Goal: Task Accomplishment & Management: Complete application form

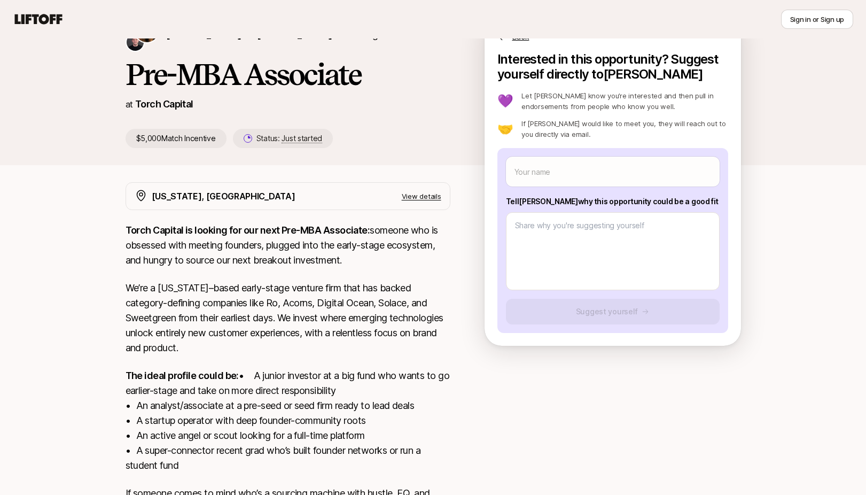
scroll to position [61, 0]
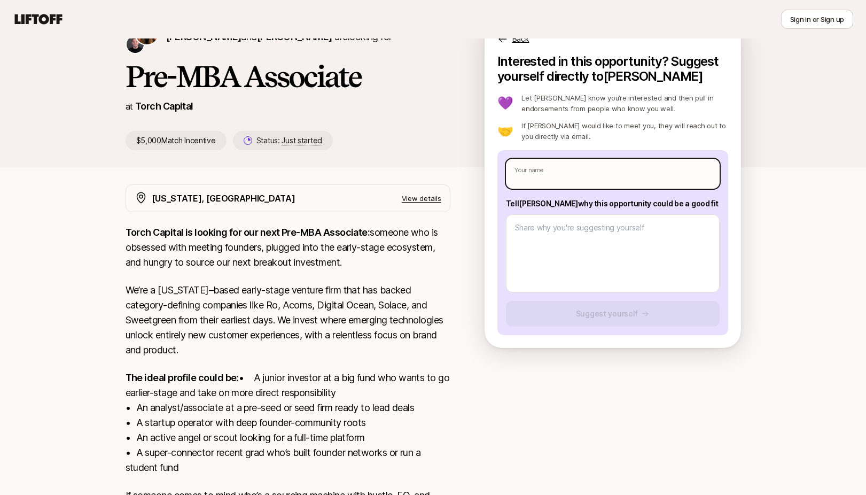
click at [549, 161] on input "text" at bounding box center [613, 174] width 214 height 30
type input "A"
type textarea "x"
type input "Am"
type textarea "x"
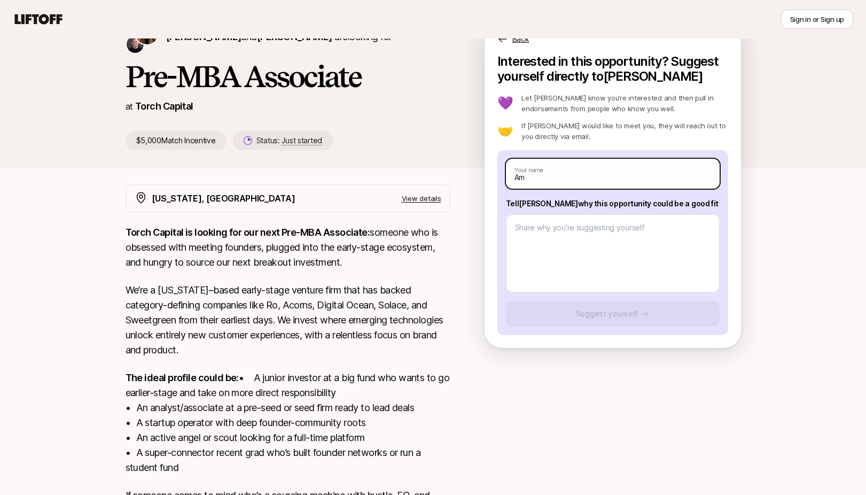
type input "Ama"
type textarea "x"
type input "Amar"
type textarea "x"
type input "Amari"
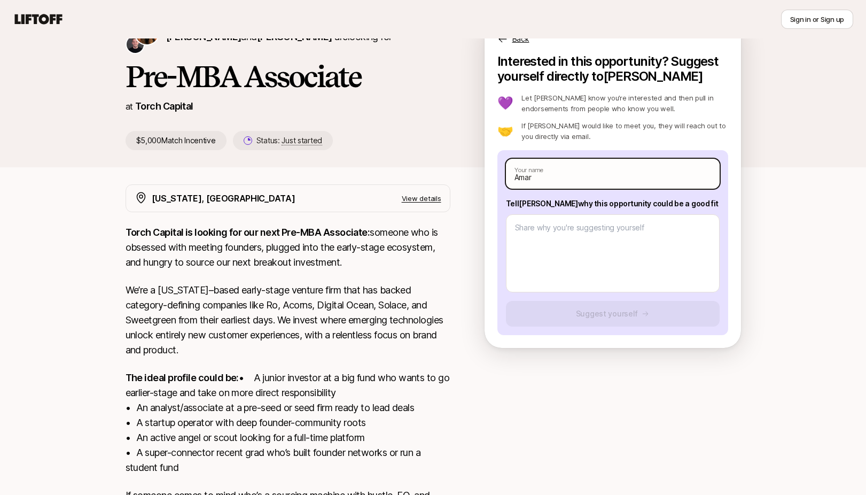
type textarea "x"
type input "Amarin"
type textarea "x"
type input "Amarins"
type textarea "x"
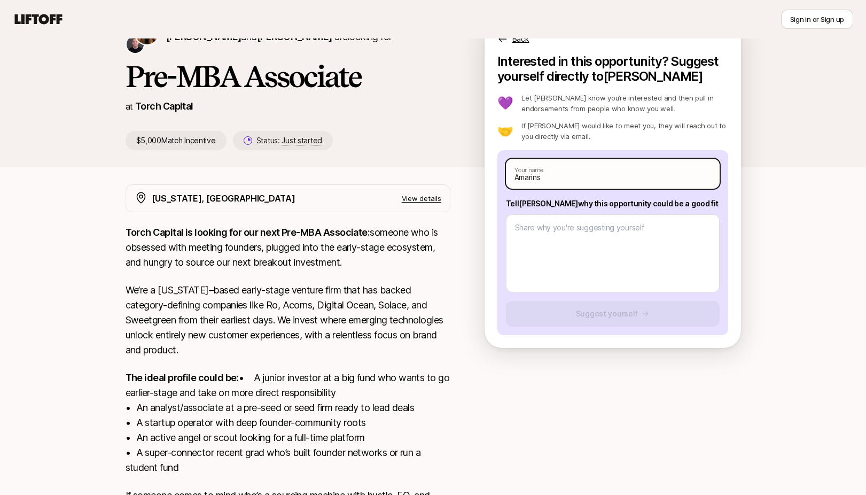
type input "Amarins"
type textarea "x"
type input "Amarins L"
type textarea "x"
type input "Amarins La"
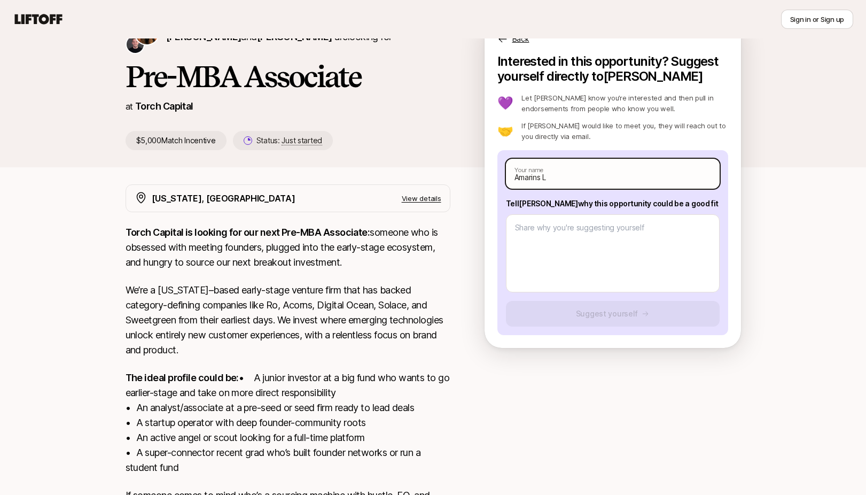
type textarea "x"
type input "Amarins Laa"
type textarea "x"
type input "Amarins Laan"
type textarea "x"
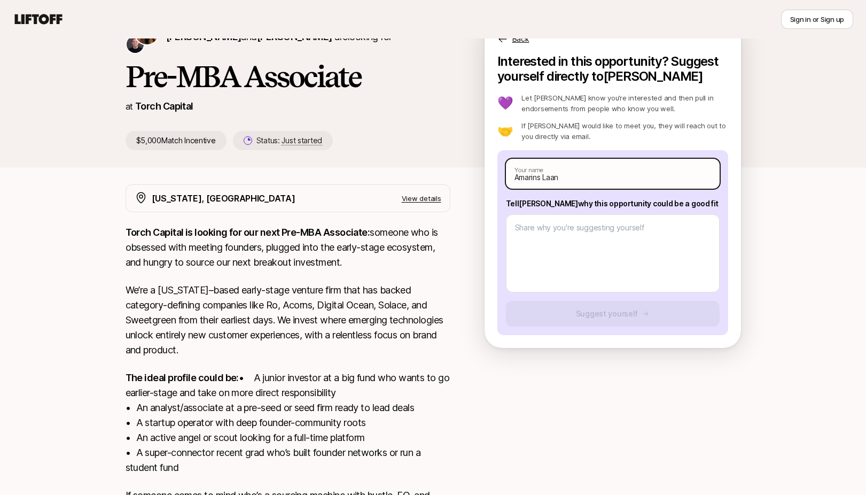
type input "Amarins Laans"
type textarea "x"
type input "Amarins Laanst"
type textarea "x"
type input "Amarins Laanstr"
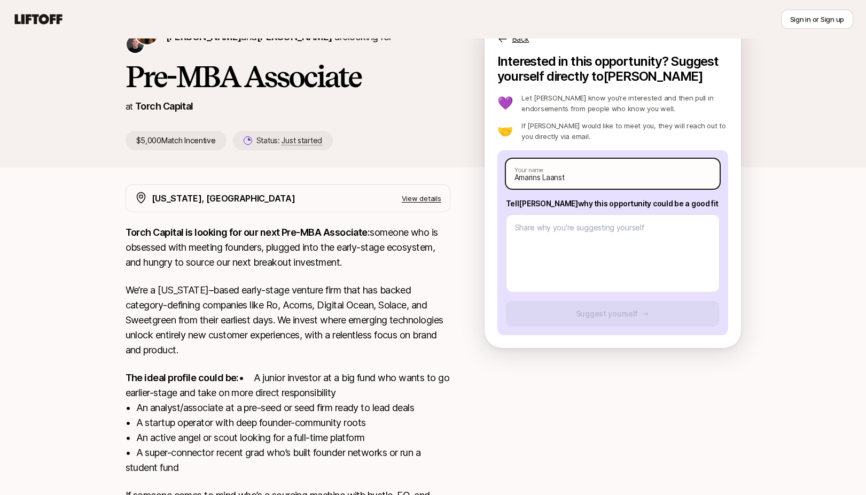
type textarea "x"
type input "[PERSON_NAME]"
type textarea "x"
type input "Amarins Laanstrac"
type textarea "x"
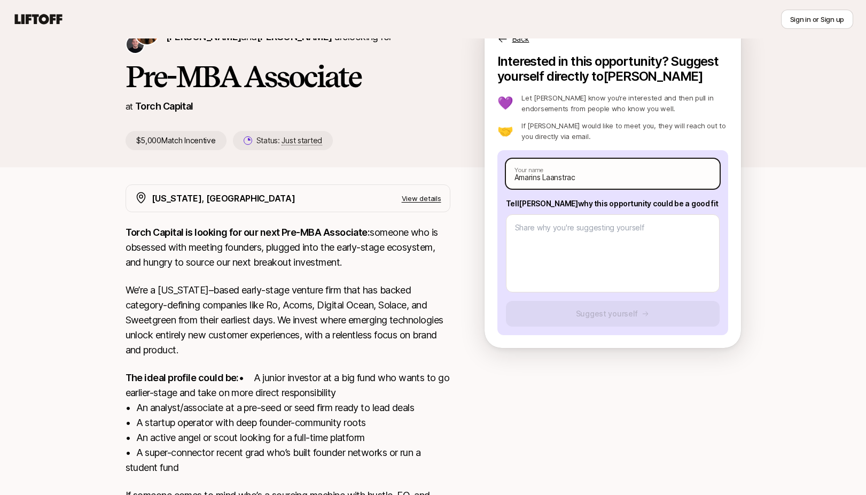
type input "[PERSON_NAME]"
type textarea "x"
type input "[PERSON_NAME]"
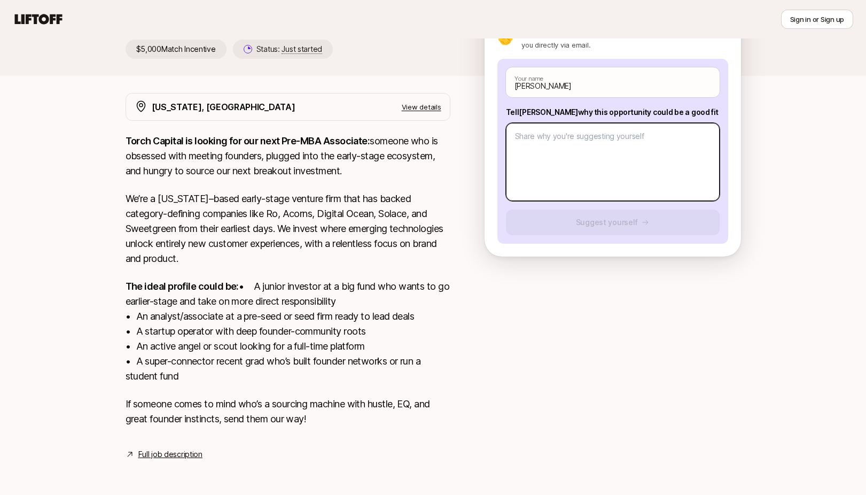
scroll to position [168, 0]
click at [152, 454] on link "Full job description" at bounding box center [170, 454] width 64 height 13
click at [616, 134] on textarea at bounding box center [613, 162] width 214 height 78
type textarea "I"
type textarea "x"
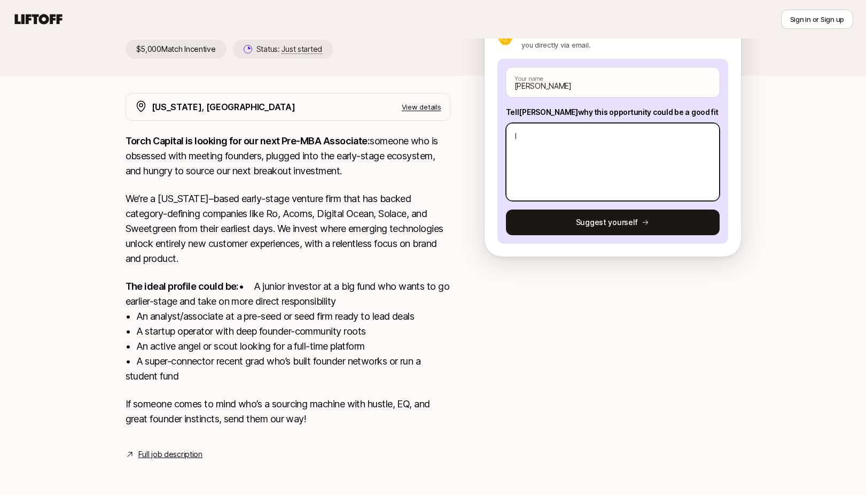
type textarea "In"
type textarea "x"
type textarea "Inv"
type textarea "x"
type textarea "Inve"
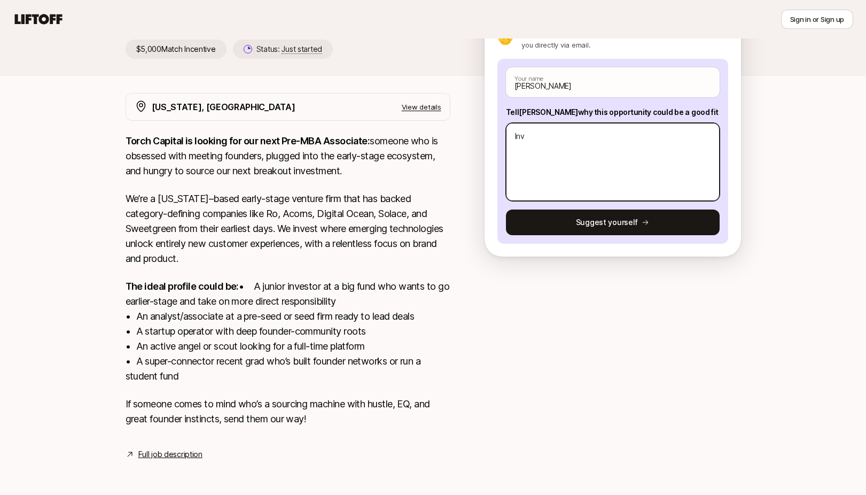
type textarea "x"
type textarea "Inves"
type textarea "x"
type textarea "Invest"
type textarea "x"
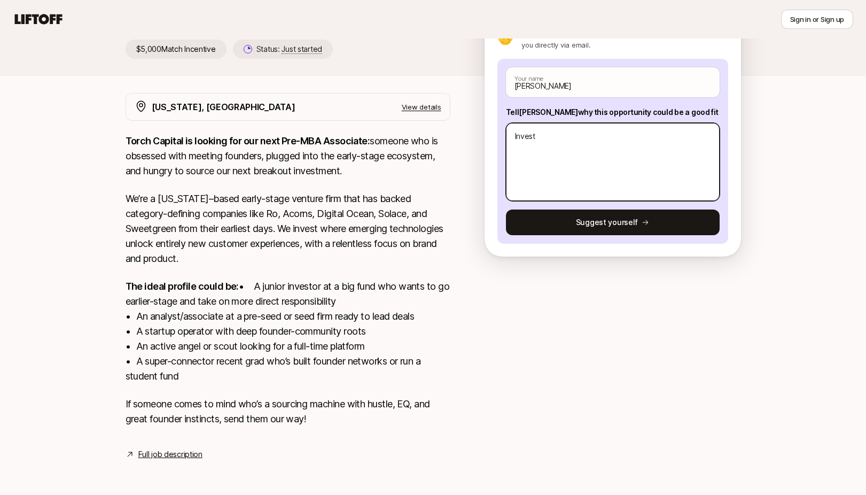
type textarea "Investm"
type textarea "x"
type textarea "Investme"
type textarea "x"
type textarea "Investmen"
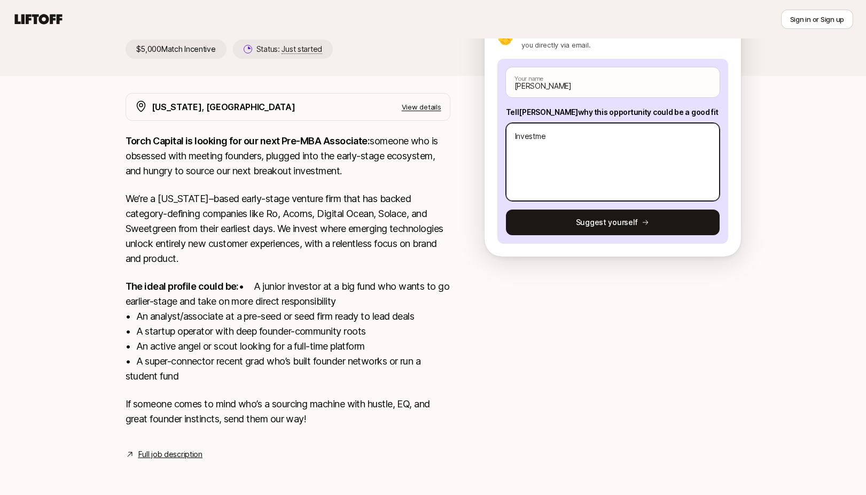
type textarea "x"
type textarea "Investment"
type textarea "x"
type textarea "Investment"
type textarea "x"
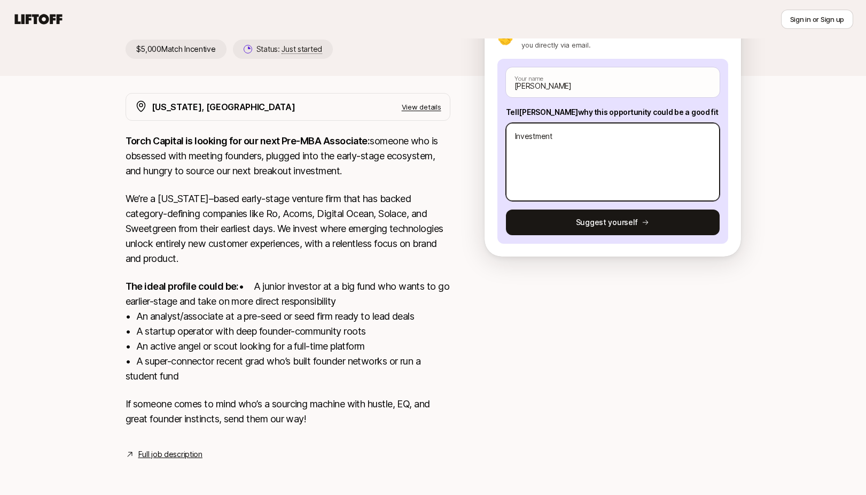
type textarea "Investment T"
type textarea "x"
type textarea "Investment Th"
type textarea "x"
type textarea "Investment The"
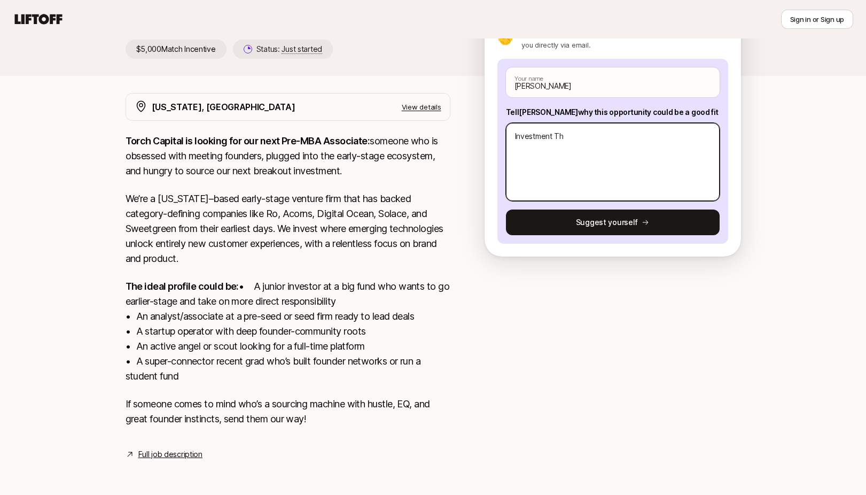
type textarea "x"
type textarea "Investment Thes"
type textarea "x"
type textarea "Investment Thesi"
type textarea "x"
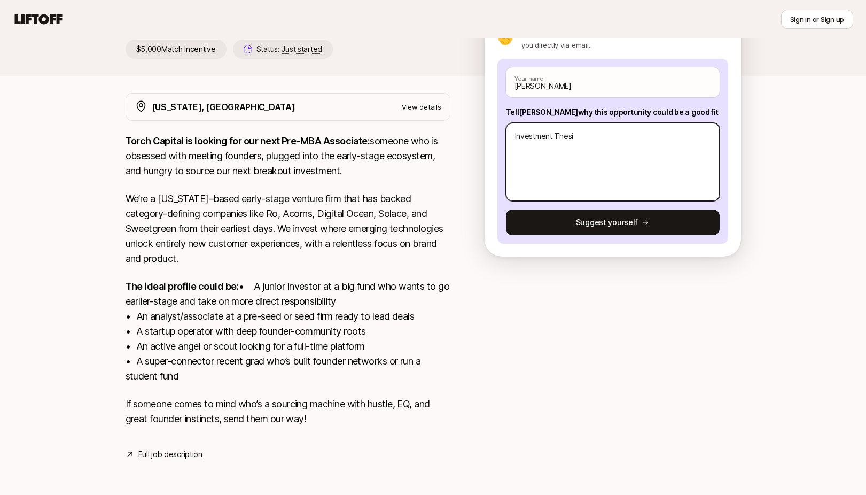
type textarea "Investment Thesis"
type textarea "x"
type textarea "Investment Thesis"
type textarea "x"
type textarea "Investment Thesis I"
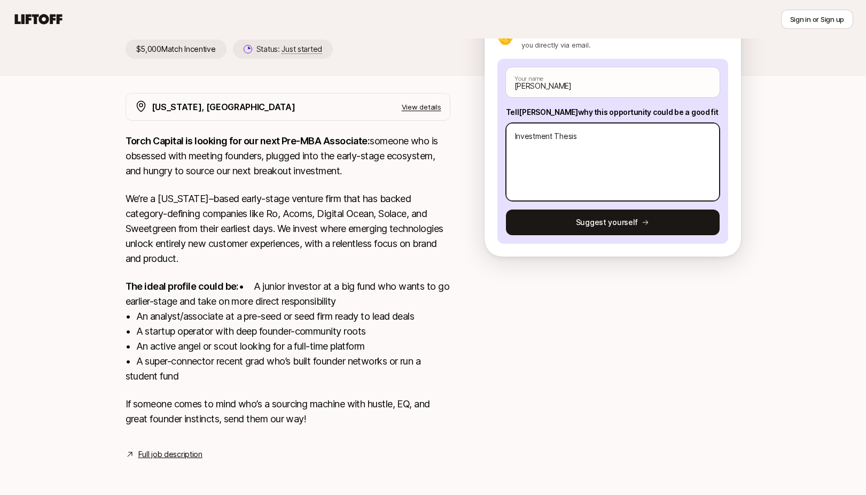
type textarea "x"
type textarea "Investment Thesis I"
type textarea "x"
type textarea "Investment Thesis I a"
type textarea "x"
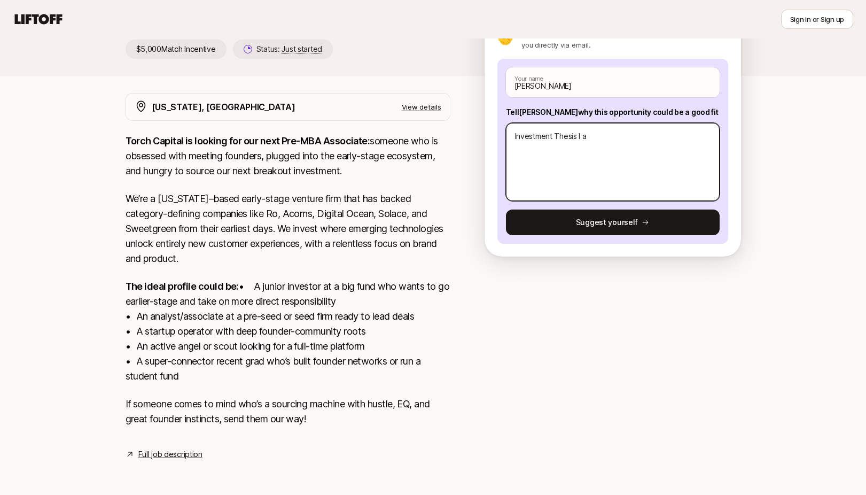
type textarea "Investment Thesis I am"
type textarea "x"
type textarea "Investment Thesis I a"
type textarea "x"
type textarea "Investment Thesis I"
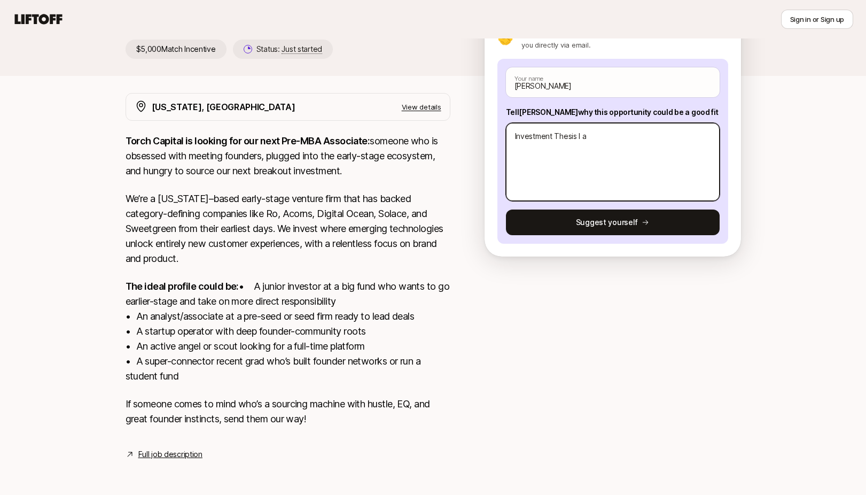
type textarea "x"
type textarea "Investment Thesis I A"
type textarea "x"
type textarea "Investment Thesis I AM"
type textarea "x"
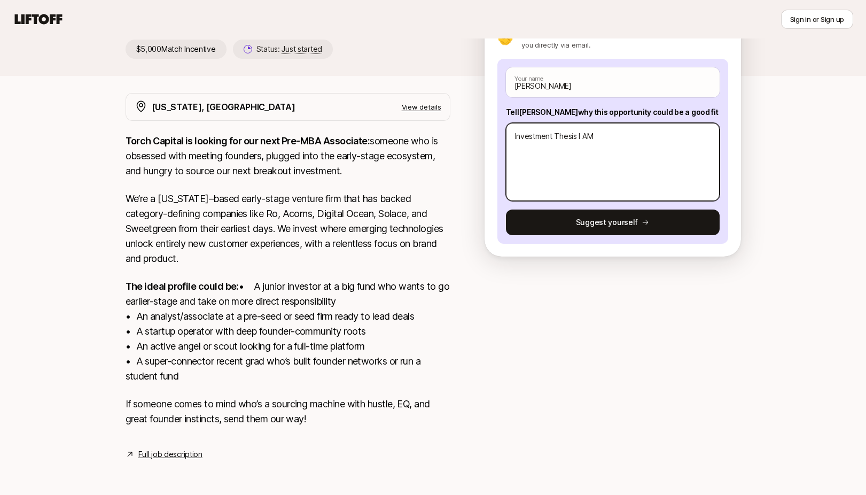
type textarea "Investment Thesis I AM"
type textarea "x"
type textarea "Investment Thesis I AM"
type textarea "x"
type textarea "Investment Thesis I A"
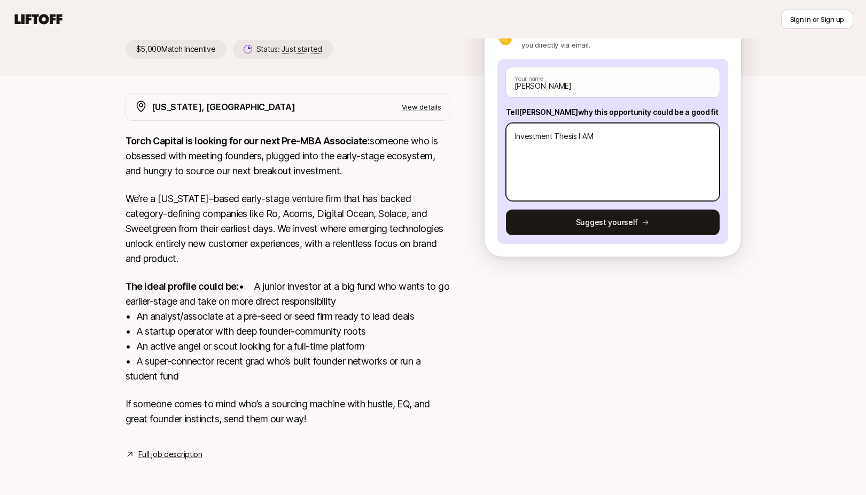
type textarea "x"
type textarea "Investment Thesis I Am"
type textarea "x"
type textarea "Investment Thesis I Am"
type textarea "x"
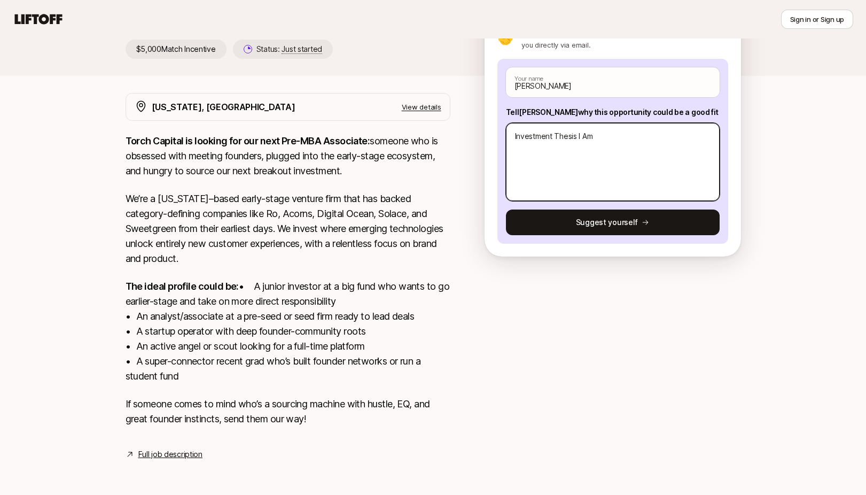
type textarea "Investment Thesis I Am E"
type textarea "x"
type textarea "Investment Thesis I Am Ex"
type textarea "x"
type textarea "Investment Thesis I Am Exc"
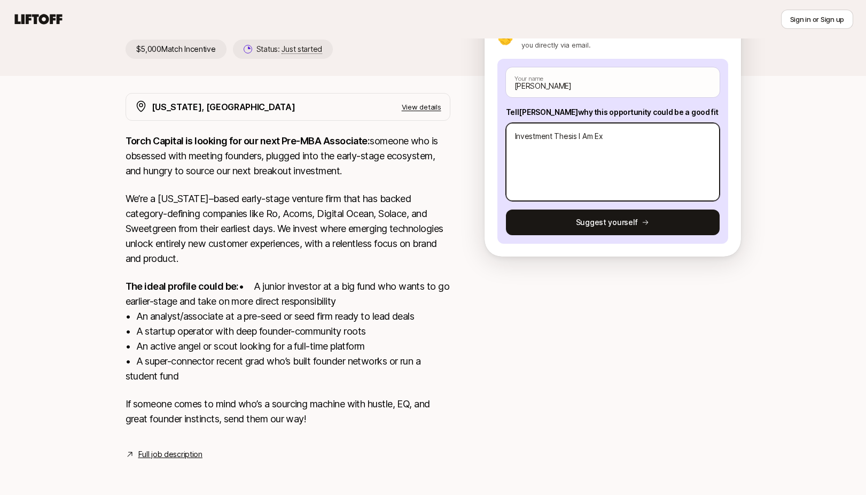
type textarea "x"
type textarea "Investment Thesis I Am Exci"
type textarea "x"
type textarea "Investment Thesis I Am Excit"
type textarea "x"
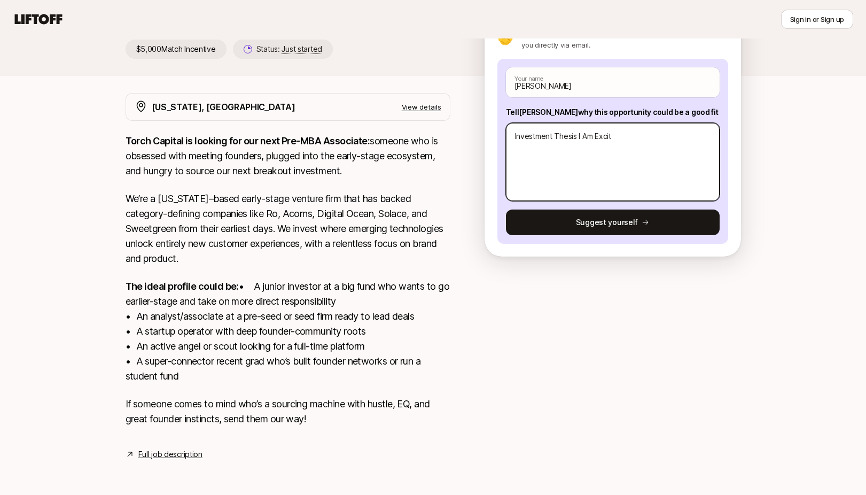
type textarea "Investment Thesis I Am Excite"
type textarea "x"
type textarea "Investment Thesis I Am Excited"
type textarea "x"
type textarea "Investment Thesis I Am Excited"
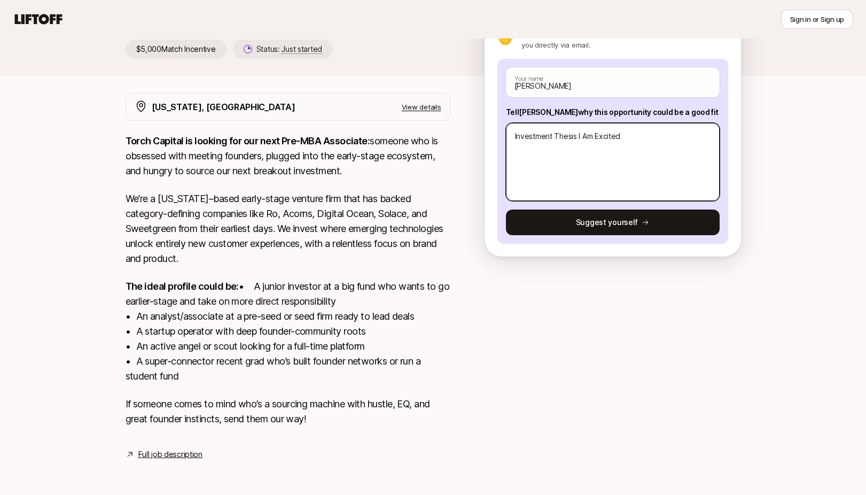
type textarea "x"
type textarea "Investment Thesis I Am Excited A"
type textarea "x"
type textarea "Investment Thesis I Am Excited Ab"
type textarea "x"
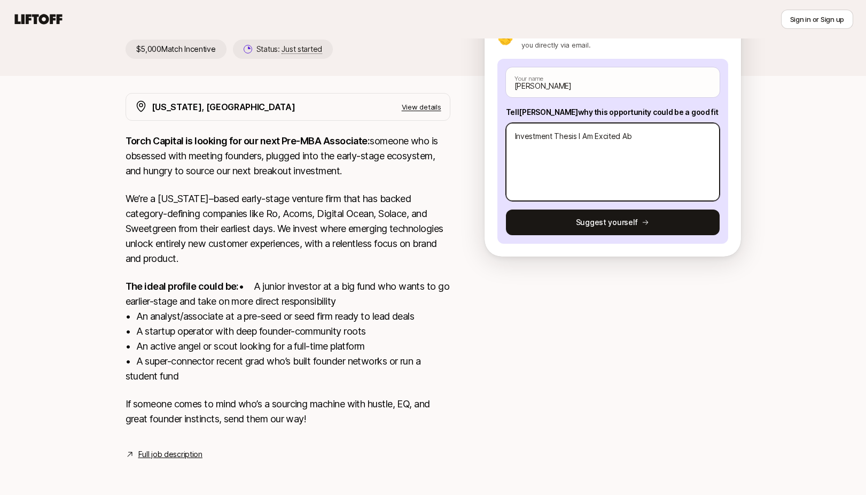
type textarea "Investment Thesis I Am Excited Abo"
type textarea "x"
type textarea "Investment Thesis I Am Excited Abou"
type textarea "x"
type textarea "Investment Thesis I Am Excited About"
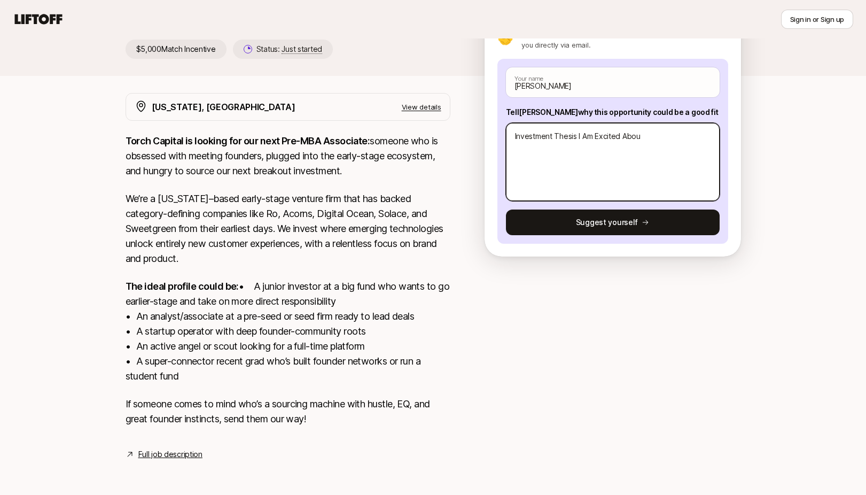
type textarea "x"
type textarea "Investment Thesis I Am Excited About:"
type textarea "x"
type textarea "Investment Thesis I Am Excited About:"
type textarea "x"
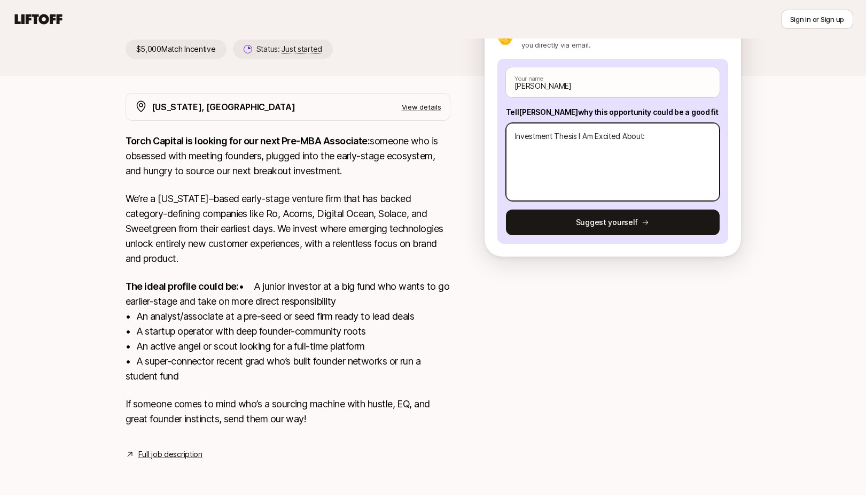
paste textarea "Currently. I’m really excited about vertical AI applications, backing companies…"
type textarea "Investment Thesis I Am Excited About: Currently. I’m really excited about verti…"
type textarea "x"
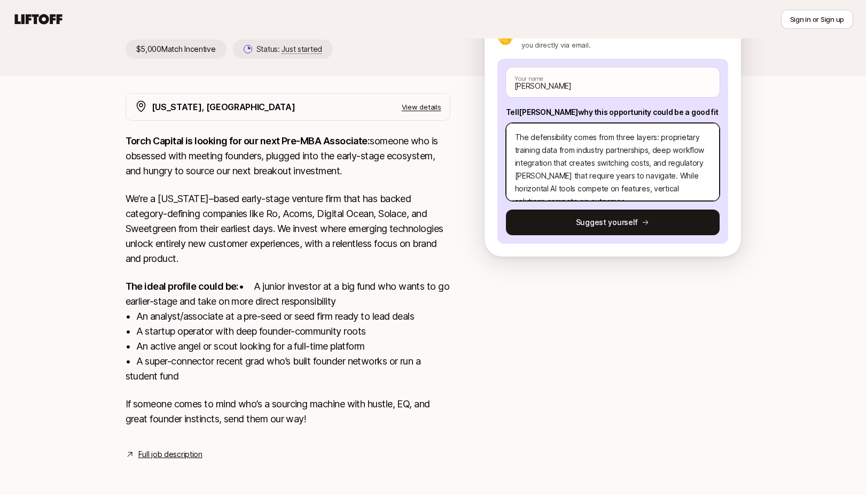
type textarea "Investment Thesis I Am Excited About: Currently. I’m really excited about verti…"
type textarea "x"
type textarea "Investment Thesis I Am Excited About: Currently. I’m really excited about verti…"
type textarea "x"
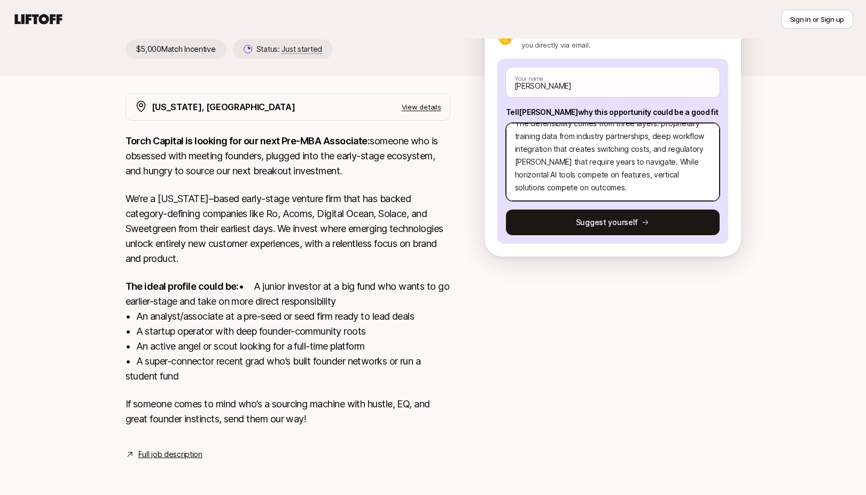
type textarea "Investment Thesis I Am Excited About: Currently. I’m really excited about verti…"
type textarea "x"
type textarea "Investment Thesis I Am Excited About: Currently. I’m really excited about verti…"
type textarea "x"
type textarea "Investment Thesis I Am Excited About: Currently. I’m really excited about verti…"
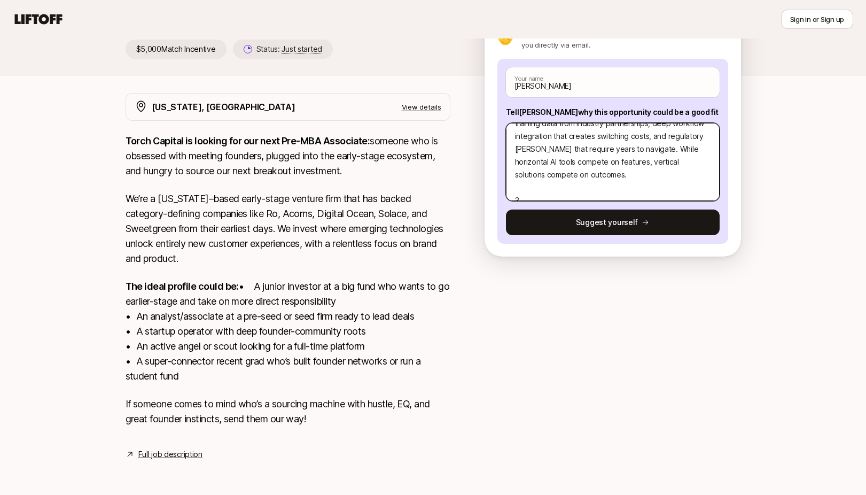
type textarea "x"
type textarea "Investment Thesis I Am Excited About: Currently. I’m really excited about verti…"
type textarea "x"
type textarea "Investment Thesis I Am Excited About: Currently. I’m really excited about verti…"
type textarea "x"
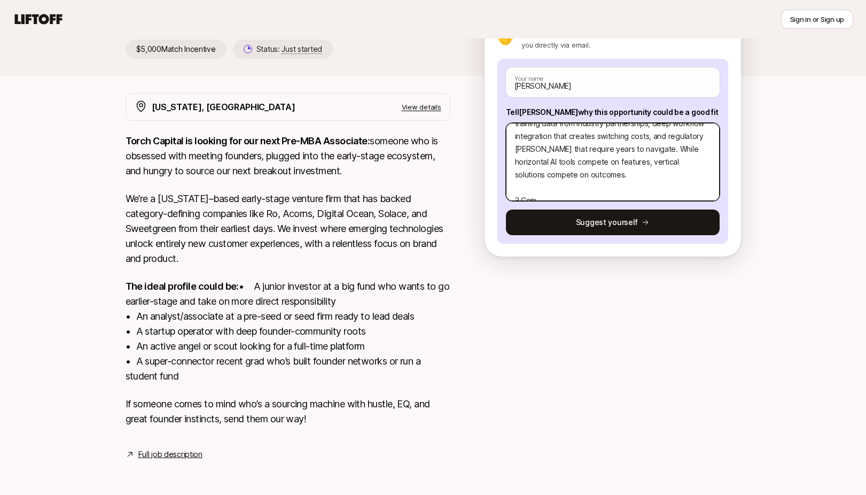
type textarea "Investment Thesis I Am Excited About: Currently. I’m really excited about verti…"
type textarea "x"
type textarea "Investment Thesis I Am Excited About: Currently. I’m really excited about verti…"
type textarea "x"
type textarea "Investment Thesis I Am Excited About: Currently. I’m really excited about verti…"
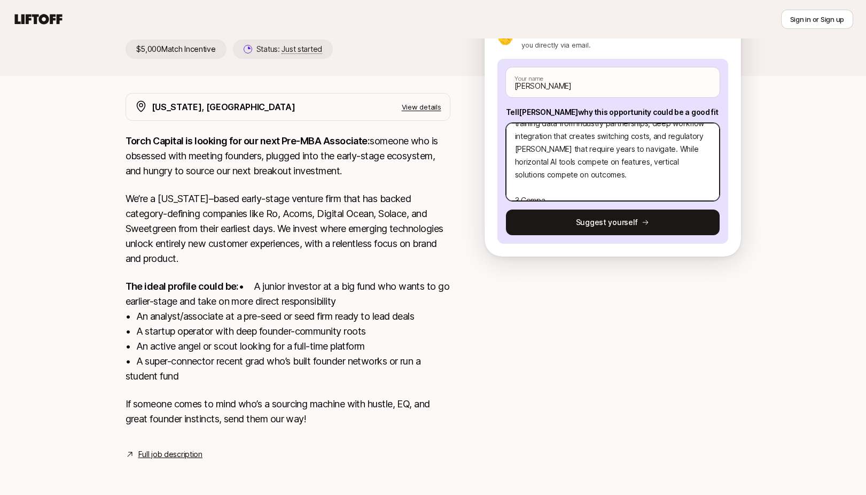
type textarea "x"
type textarea "Investment Thesis I Am Excited About: Currently. I’m really excited about verti…"
type textarea "x"
type textarea "Investment Thesis I Am Excited About: Currently. I’m really excited about verti…"
type textarea "x"
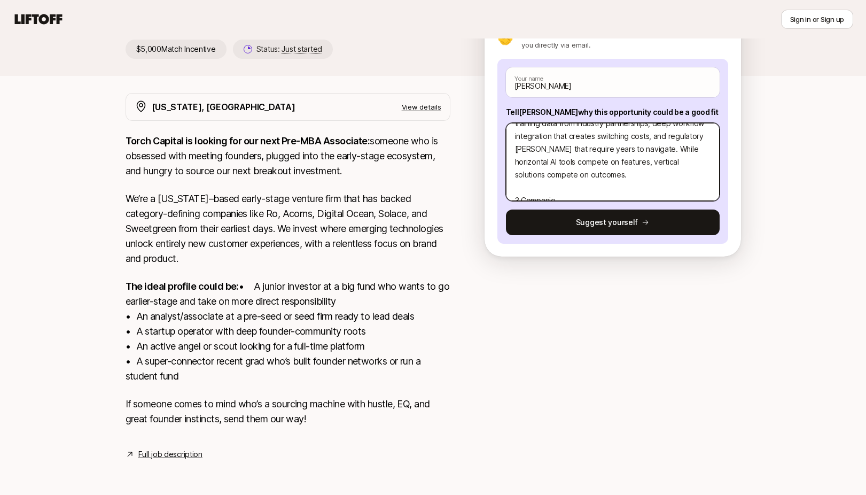
type textarea "Investment Thesis I Am Excited About: Currently. I’m really excited about verti…"
type textarea "x"
type textarea "Investment Thesis I Am Excited About: Currently. I’m really excited about verti…"
type textarea "x"
type textarea "Investment Thesis I Am Excited About: Currently. I’m really excited about verti…"
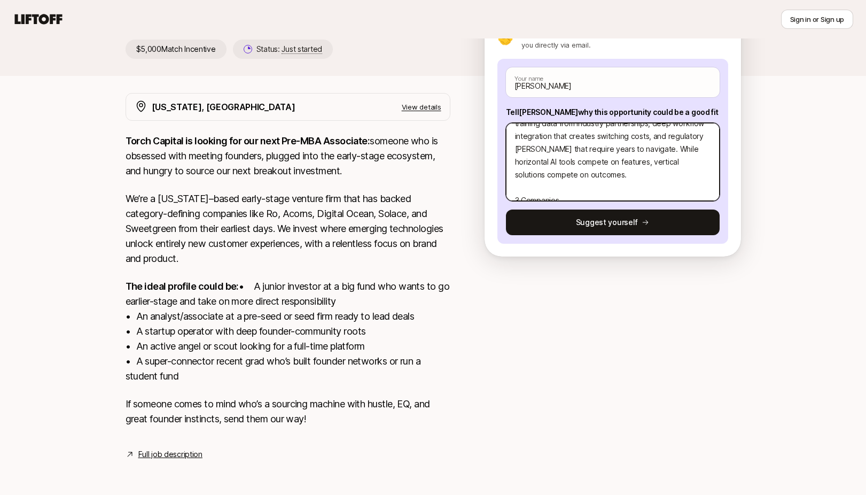
type textarea "x"
type textarea "Investment Thesis I Am Excited About: Currently. I’m really excited about verti…"
type textarea "x"
type textarea "Investment Thesis I Am Excited About: Currently. I’m really excited about verti…"
type textarea "x"
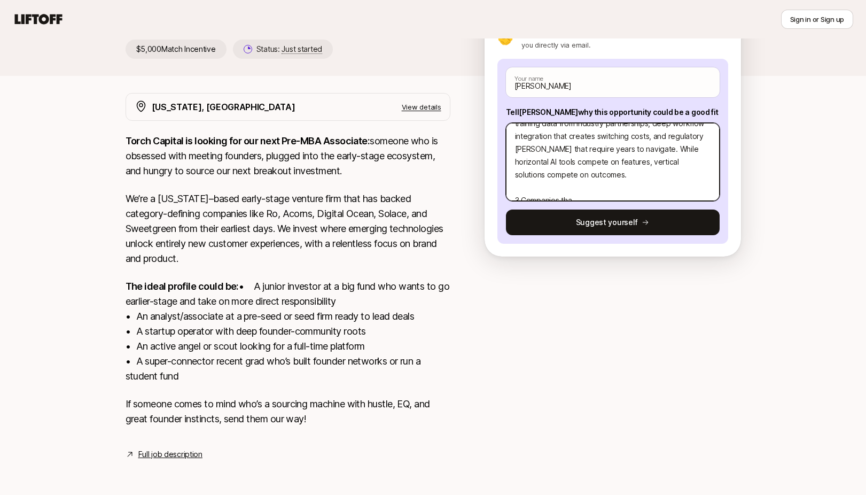
type textarea "Loremipsum Dolors A Co Adipisc Elits: Doeiusmod. T’i utlabo etdolor magna aliqu…"
type textarea "x"
type textarea "Loremipsum Dolors A Co Adipisc Elits: Doeiusmod. T’i utlabo etdolor magna aliqu…"
type textarea "x"
type textarea "Loremipsum Dolors A Co Adipisc Elits: Doeiusmod. T’i utlabo etdolor magna aliqu…"
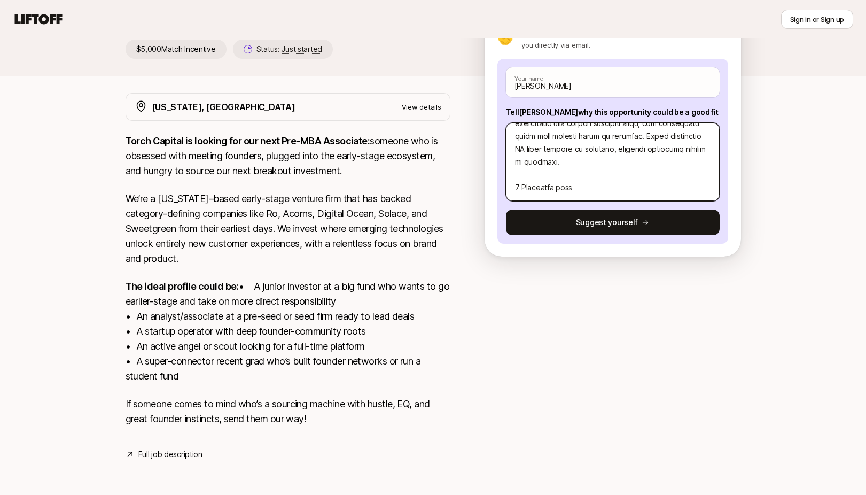
type textarea "x"
type textarea "Loremipsum Dolors A Co Adipisc Elits: Doeiusmod. T’i utlabo etdolor magna aliqu…"
type textarea "x"
type textarea "Loremipsum Dolors A Co Adipisc Elits: Doeiusmod. T’i utlabo etdolor magna aliqu…"
type textarea "x"
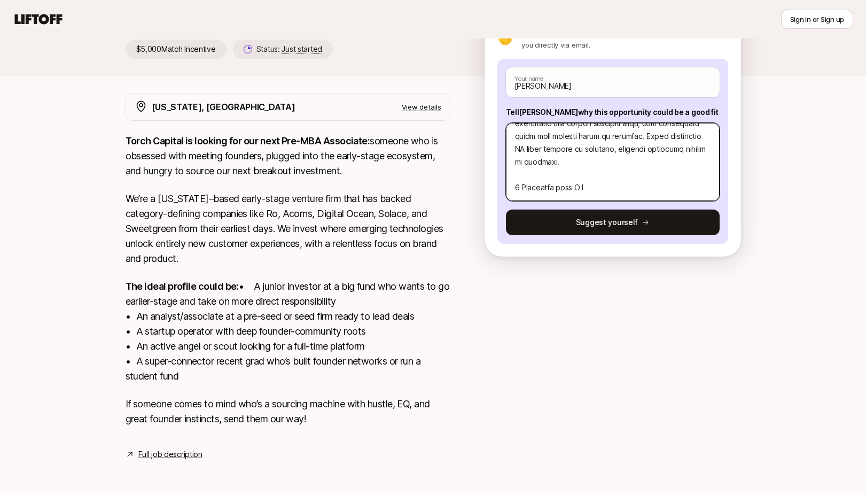
type textarea "Loremipsum Dolors A Co Adipisc Elits: Doeiusmod. T’i utlabo etdolor magna aliqu…"
type textarea "x"
type textarea "Loremipsum Dolors A Co Adipisc Elits: Doeiusmod. T’i utlabo etdolor magna aliqu…"
type textarea "x"
type textarea "Loremipsum Dolors A Co Adipisc Elits: Doeiusmod. T’i utlabo etdolor magna aliqu…"
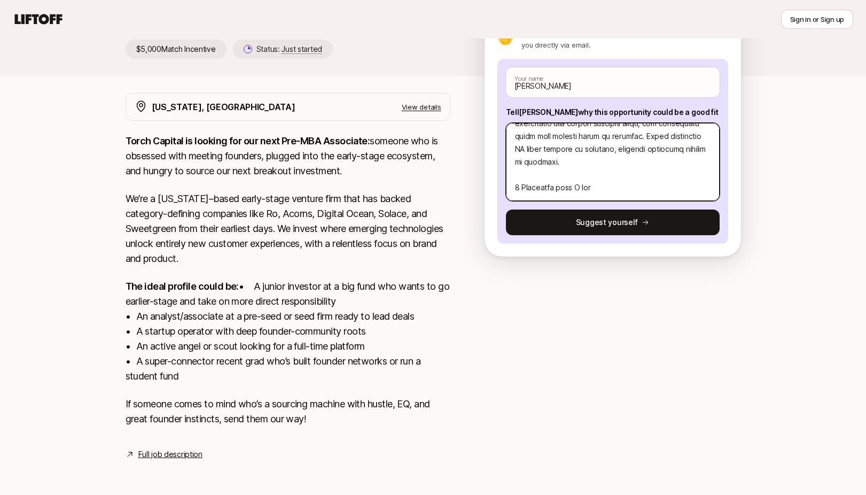
type textarea "x"
type textarea "Loremipsum Dolors A Co Adipisc Elits: Doeiusmod. T’i utlabo etdolor magna aliqu…"
type textarea "x"
type textarea "Loremipsum Dolors A Co Adipisc Elits: Doeiusmod. T’i utlabo etdolor magna aliqu…"
type textarea "x"
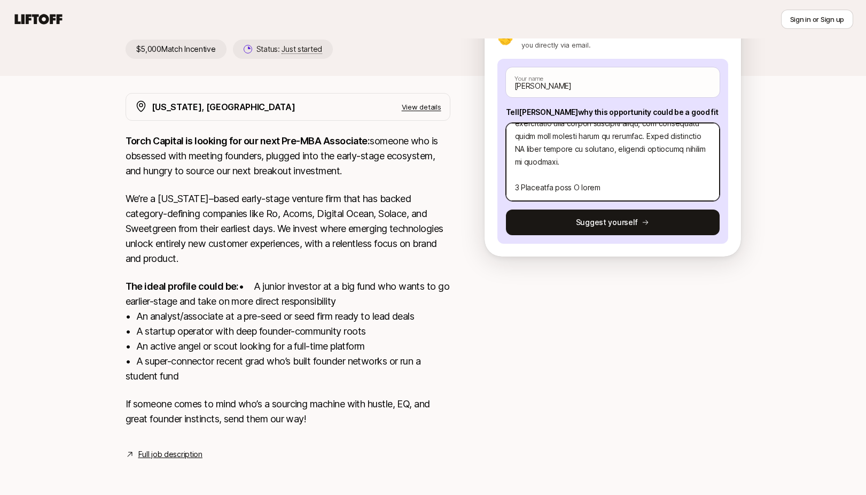
type textarea "Loremipsum Dolors A Co Adipisc Elits: Doeiusmod. T’i utlabo etdolor magna aliqu…"
type textarea "x"
type textarea "Loremipsum Dolors A Co Adipisc Elits: Doeiusmod. T’i utlabo etdolor magna aliqu…"
type textarea "x"
type textarea "Loremipsum Dolors A Co Adipisc Elits: Doeiusmod. T’i utlabo etdolor magna aliqu…"
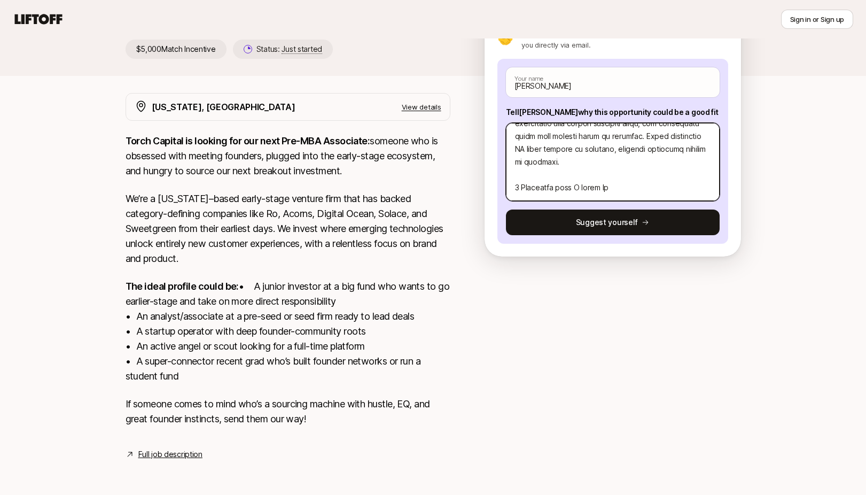
type textarea "x"
type textarea "Loremipsum Dolors A Co Adipisc Elits: Doeiusmod. T’i utlabo etdolor magna aliqu…"
type textarea "x"
type textarea "Loremipsum Dolors A Co Adipisc Elits: Doeiusmod. T’i utlabo etdolor magna aliqu…"
type textarea "x"
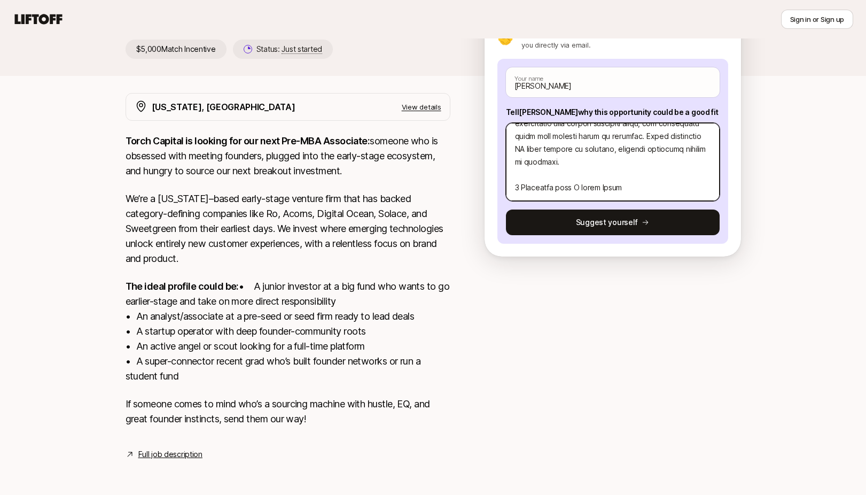
type textarea "Loremipsum Dolors A Co Adipisc Elits: Doeiusmod. T’i utlabo etdolor magna aliqu…"
type textarea "x"
type textarea "Loremipsum Dolors A Co Adipisc Elits: Doeiusmod. T’i utlabo etdolor magna aliqu…"
type textarea "x"
type textarea "Loremipsum Dolors A Co Adipisc Elits: Doeiusmod. T’i utlabo etdolor magna aliqu…"
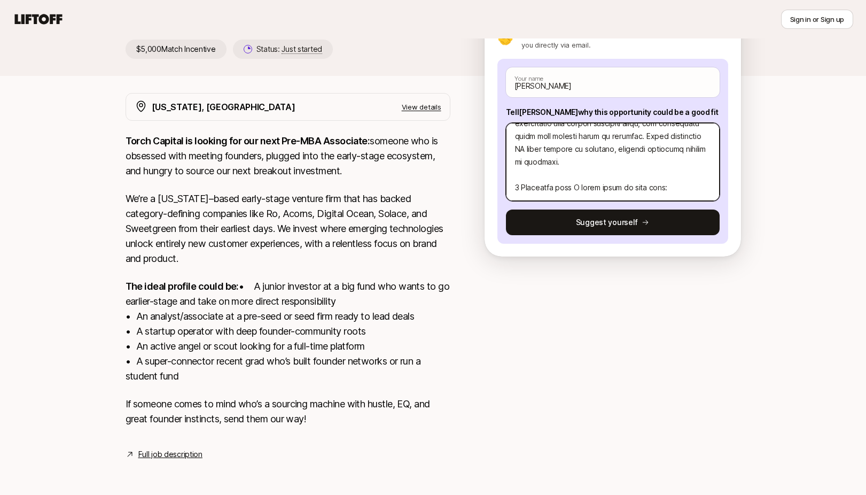
click at [529, 174] on textarea at bounding box center [613, 162] width 214 height 78
click at [623, 160] on textarea at bounding box center [613, 162] width 214 height 78
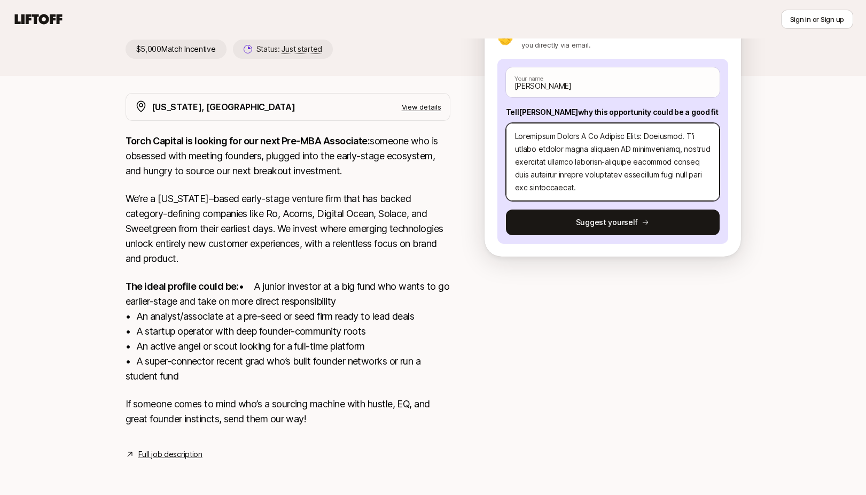
scroll to position [0, 0]
click at [573, 123] on textarea at bounding box center [613, 162] width 214 height 78
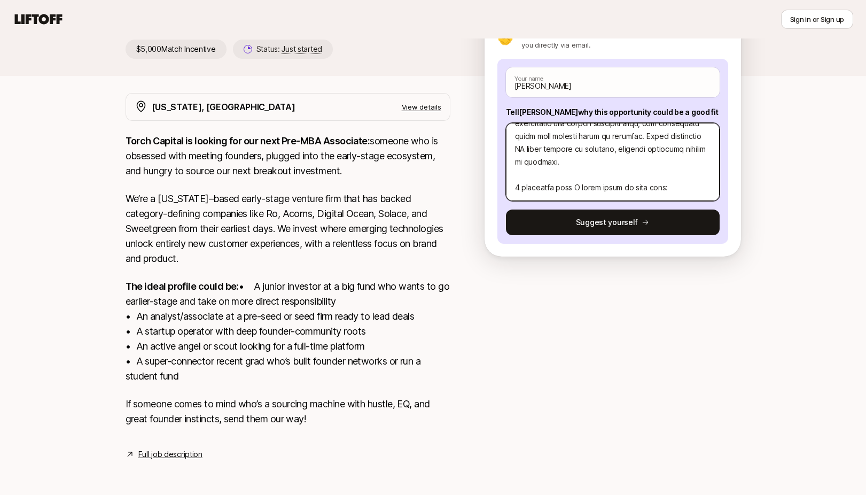
scroll to position [244, 0]
click at [540, 171] on textarea at bounding box center [613, 162] width 214 height 78
click at [570, 174] on textarea at bounding box center [613, 162] width 214 height 78
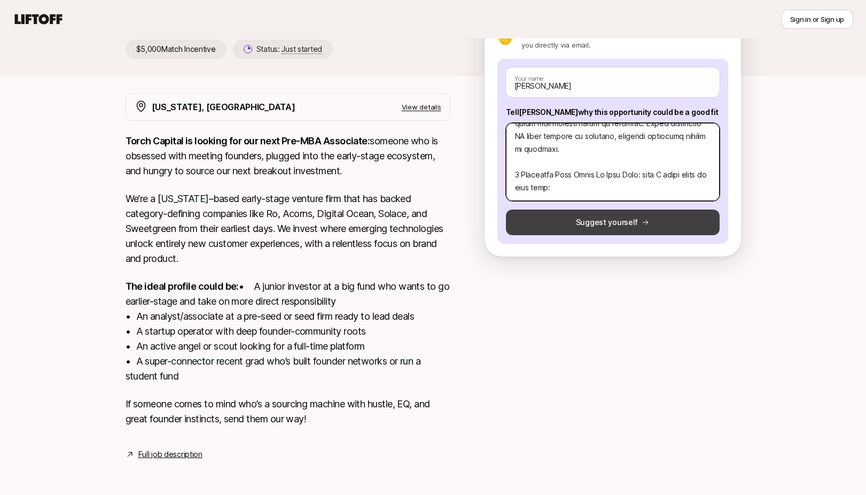
drag, startPoint x: 648, startPoint y: 173, endPoint x: 708, endPoint y: 205, distance: 67.9
click at [708, 205] on div "[PERSON_NAME] Your name Tell [PERSON_NAME] why this opportunity could be a good…" at bounding box center [613, 151] width 231 height 185
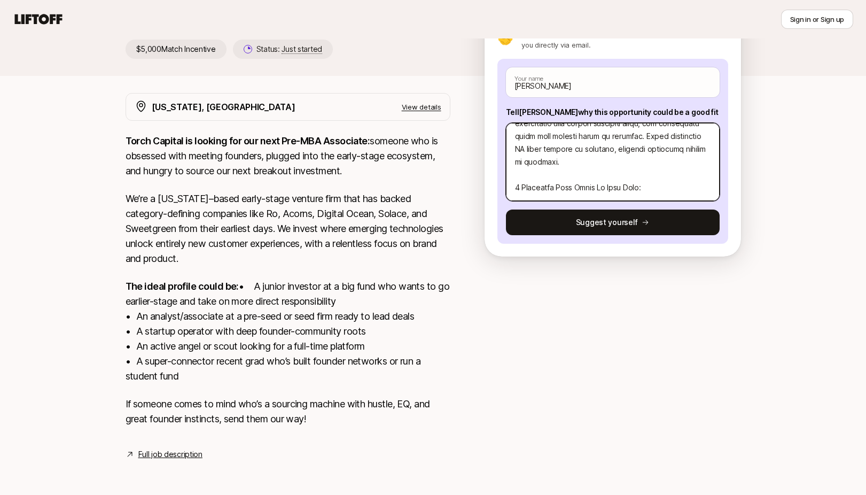
paste textarea "1. Ryft ($8M Seed, Index + Bessemer) - Enterprise data fragmentation has become…"
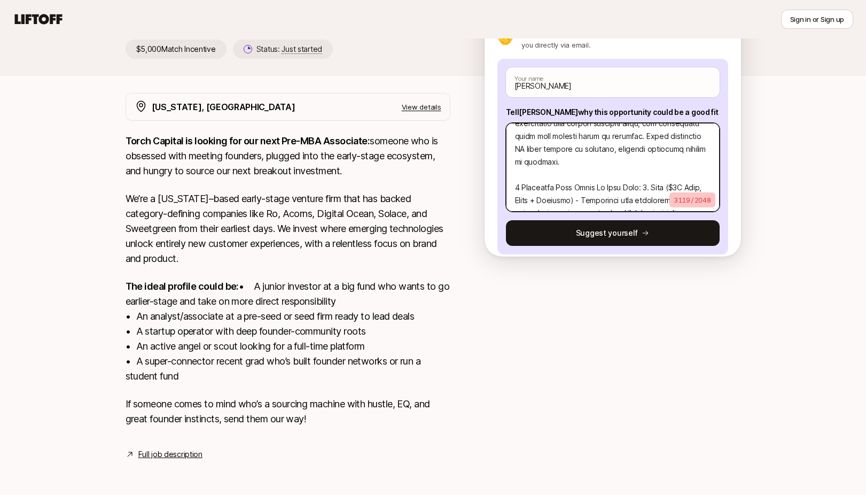
scroll to position [795, 0]
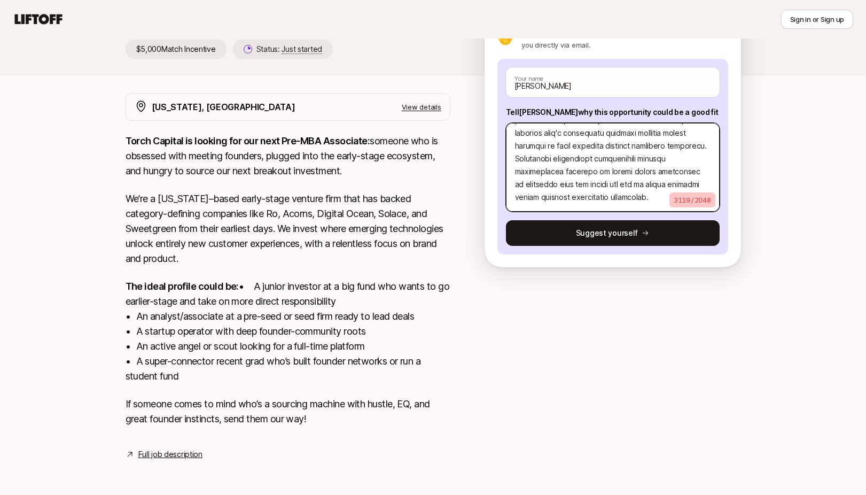
click at [647, 174] on textarea at bounding box center [613, 167] width 214 height 89
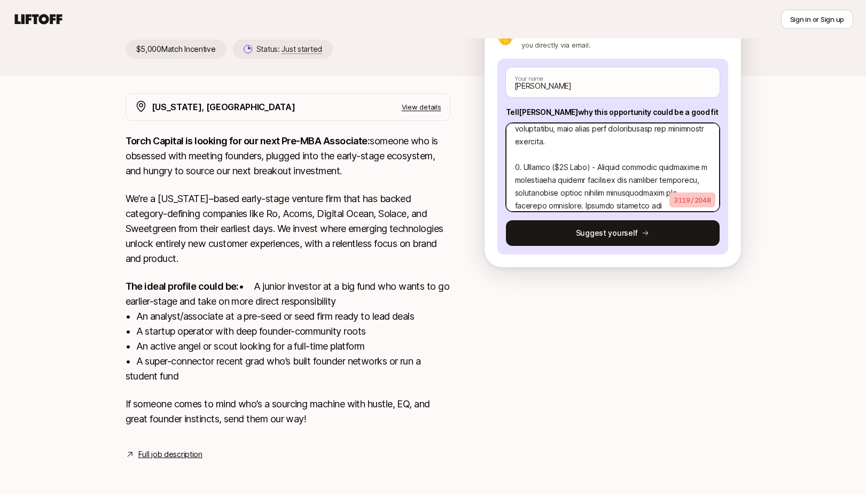
scroll to position [435, 0]
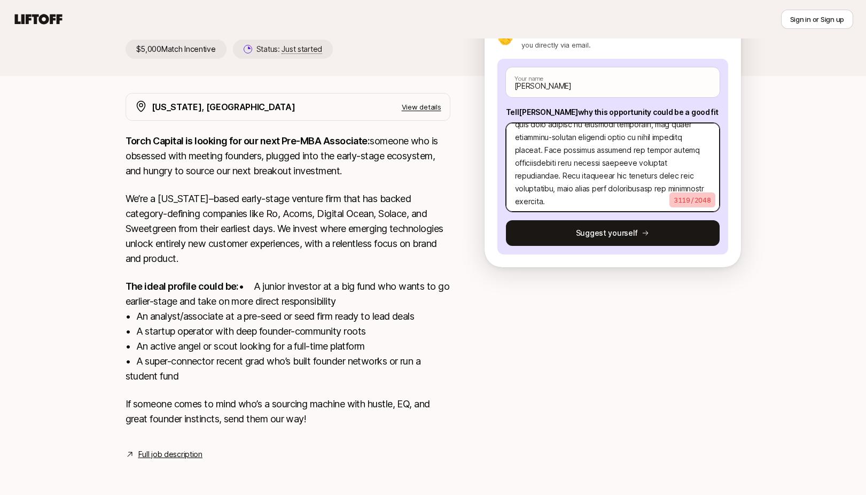
click at [586, 140] on textarea at bounding box center [613, 167] width 214 height 89
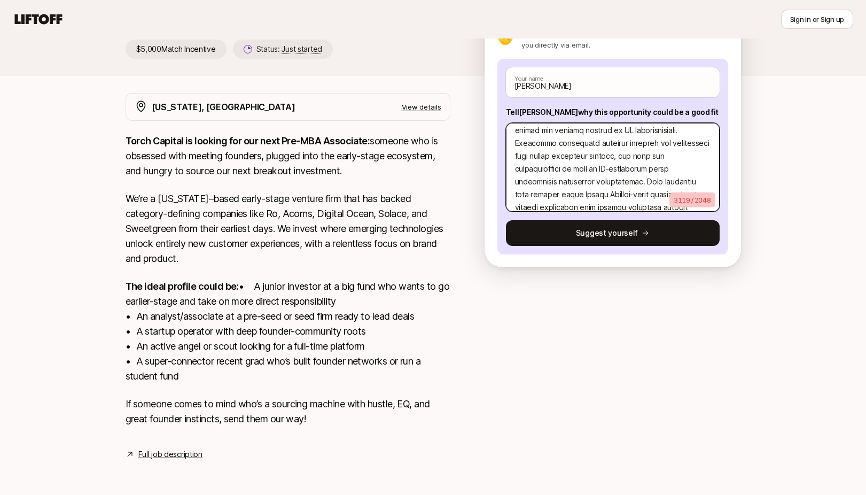
scroll to position [245, 0]
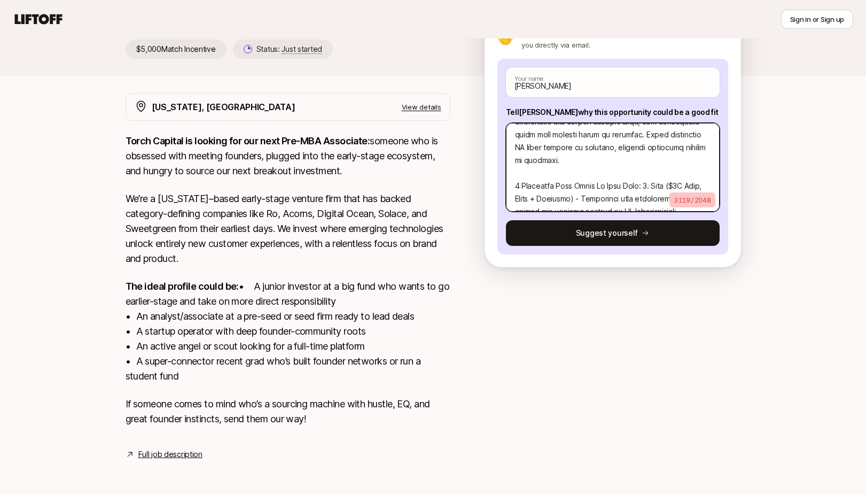
drag, startPoint x: 671, startPoint y: 174, endPoint x: 506, endPoint y: 167, distance: 164.7
click at [506, 167] on textarea at bounding box center [613, 167] width 214 height 89
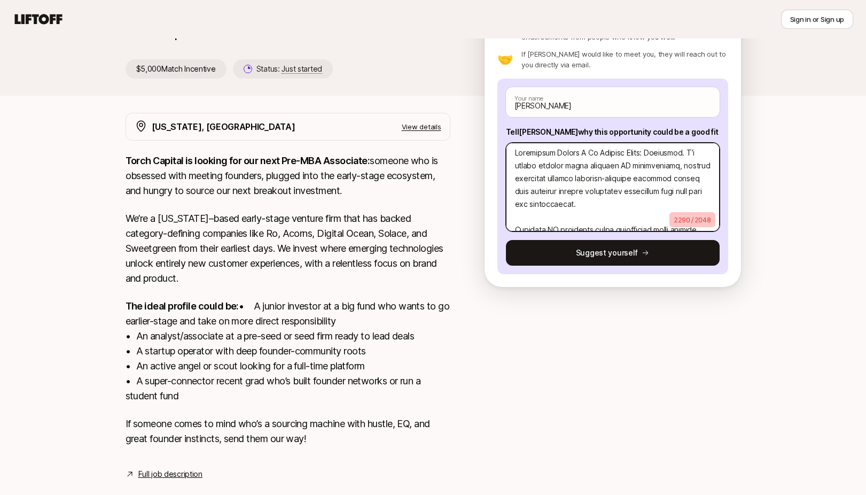
scroll to position [9, 0]
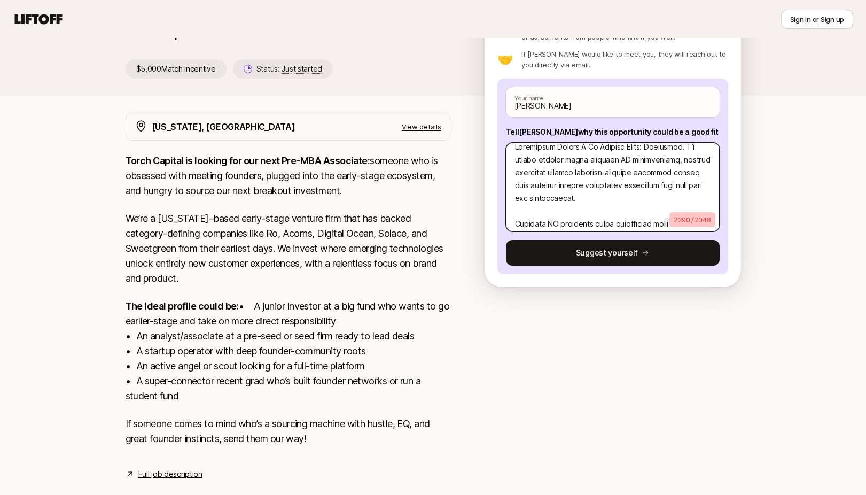
click at [550, 212] on textarea at bounding box center [613, 187] width 214 height 89
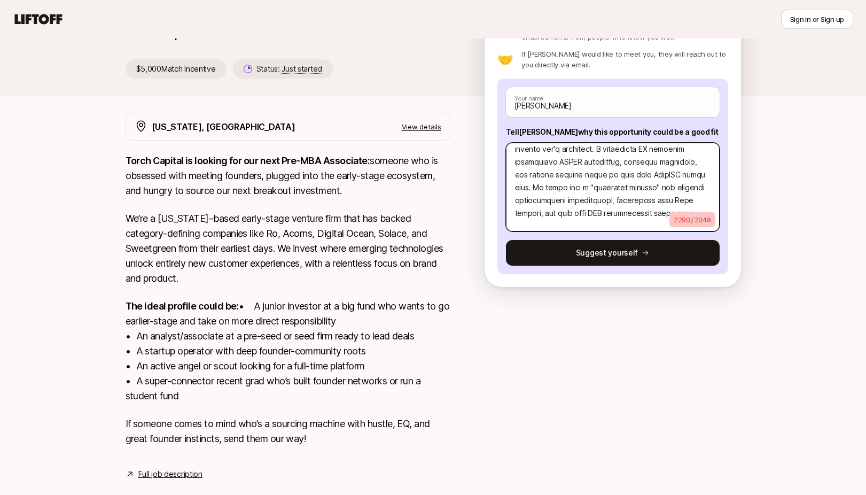
scroll to position [291, 0]
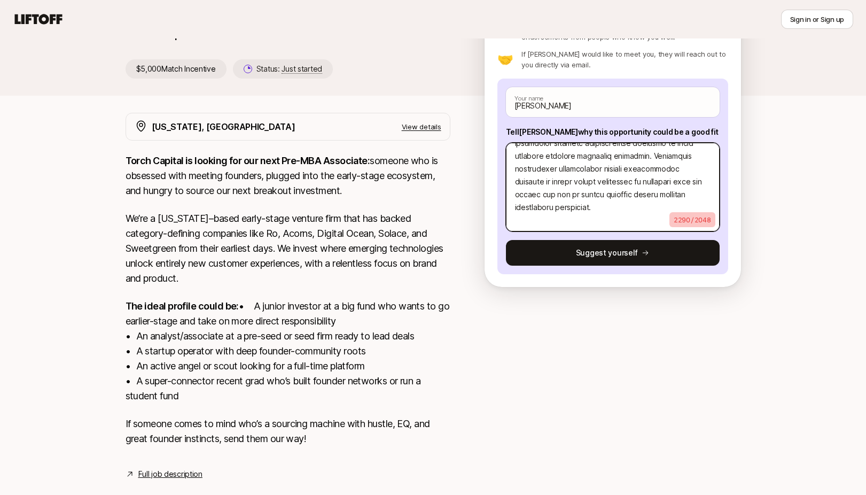
drag, startPoint x: 519, startPoint y: 164, endPoint x: 614, endPoint y: 440, distance: 291.4
click at [614, 440] on div "[PERSON_NAME] and [PERSON_NAME] are looking for Pre-MBA Associate at Torch Capi…" at bounding box center [433, 218] width 866 height 575
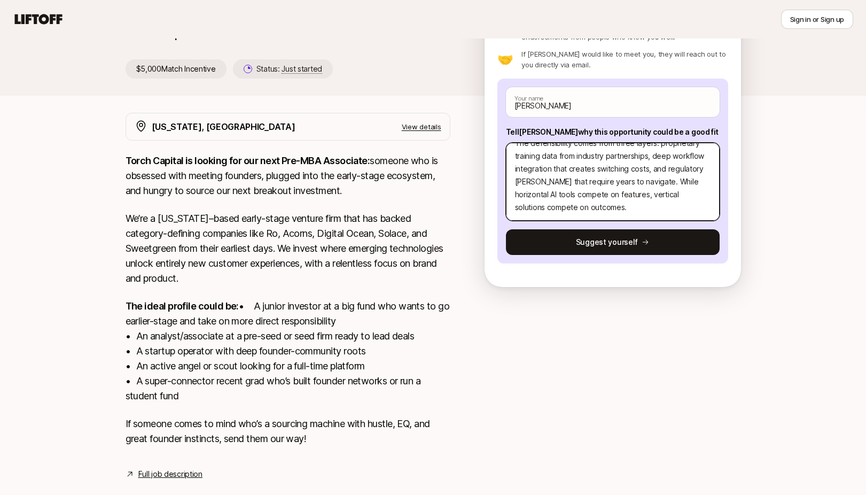
scroll to position [257, 0]
paste textarea "Three Companies: 1. Ryft ($8M Seed, Index + Bessemer) - Solves enterprise data …"
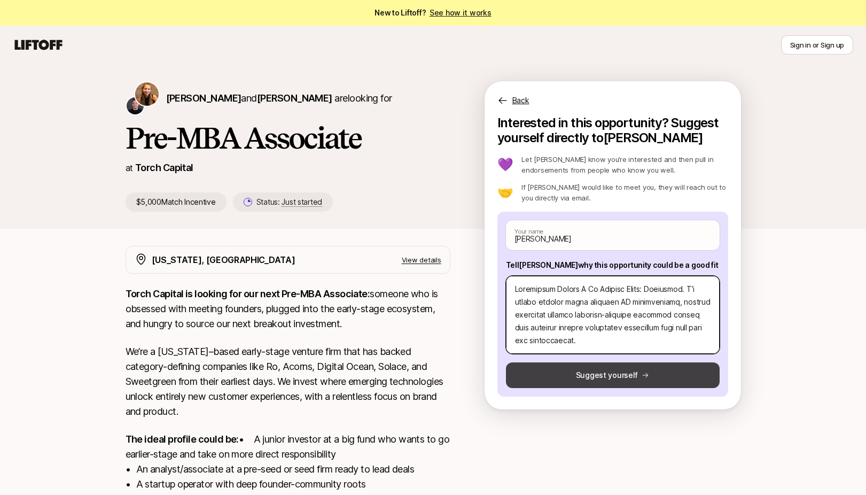
scroll to position [0, 0]
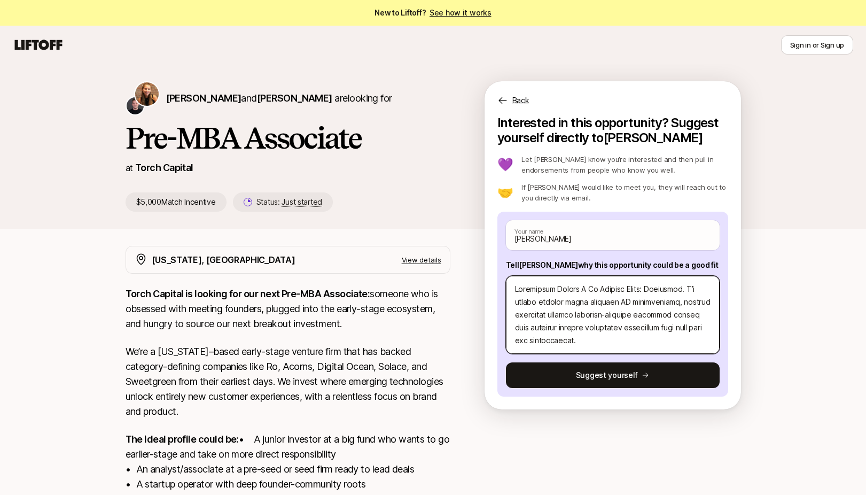
click at [598, 329] on textarea at bounding box center [613, 315] width 214 height 78
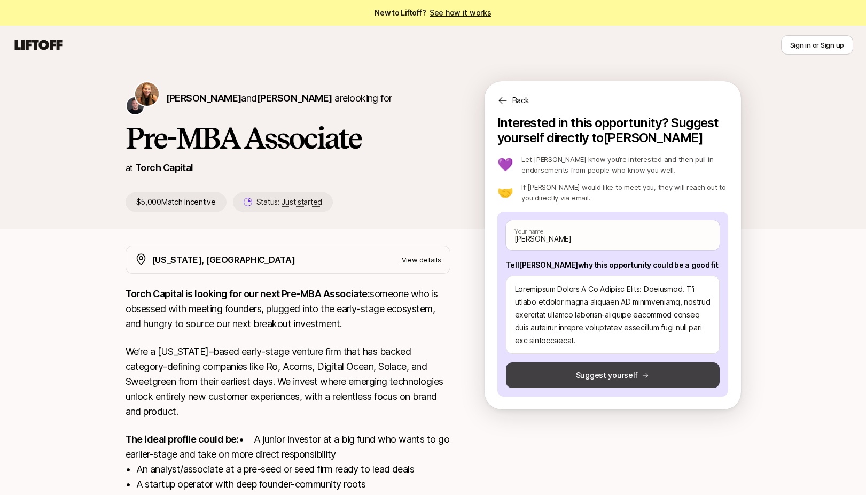
click at [620, 377] on button "Suggest yourself" at bounding box center [613, 375] width 214 height 26
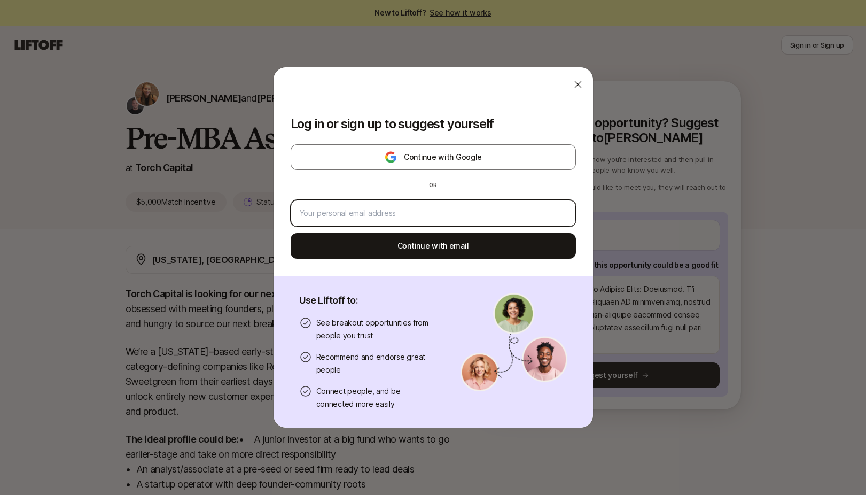
click at [423, 208] on input "email" at bounding box center [433, 213] width 267 height 13
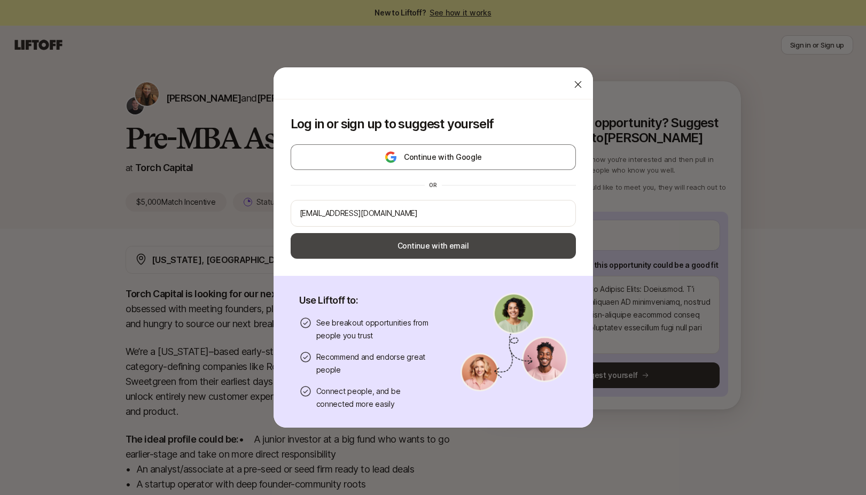
click at [459, 249] on button "Continue with email" at bounding box center [433, 246] width 285 height 26
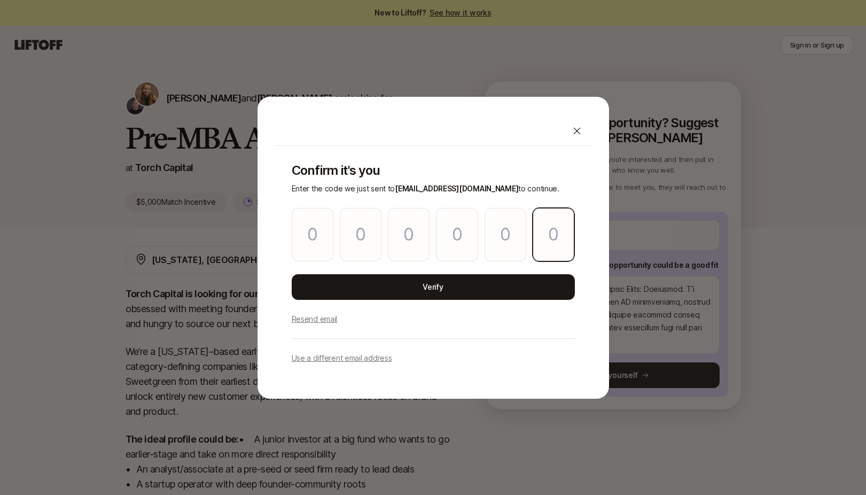
paste input "0"
click at [523, 306] on div "Confirm it's you Enter the code we just sent to [EMAIL_ADDRESS][DOMAIN_NAME] to…" at bounding box center [433, 264] width 317 height 236
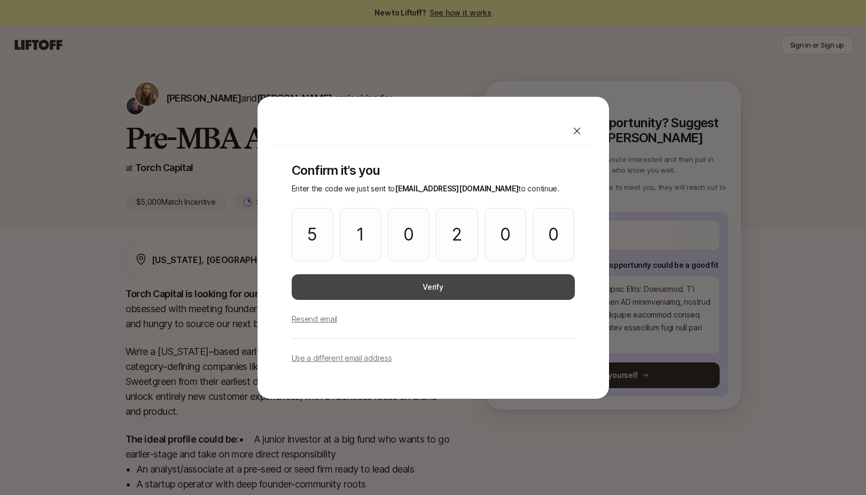
click at [507, 279] on button "Verify" at bounding box center [433, 287] width 283 height 26
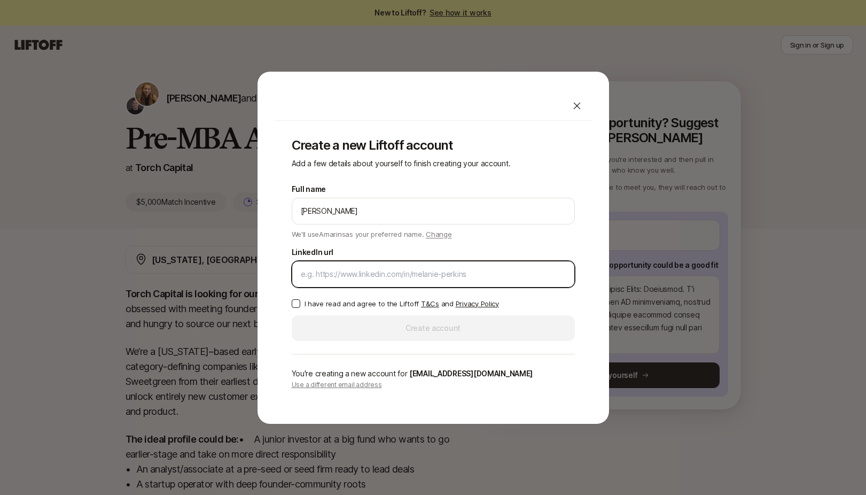
paste input "[URL][DOMAIN_NAME]"
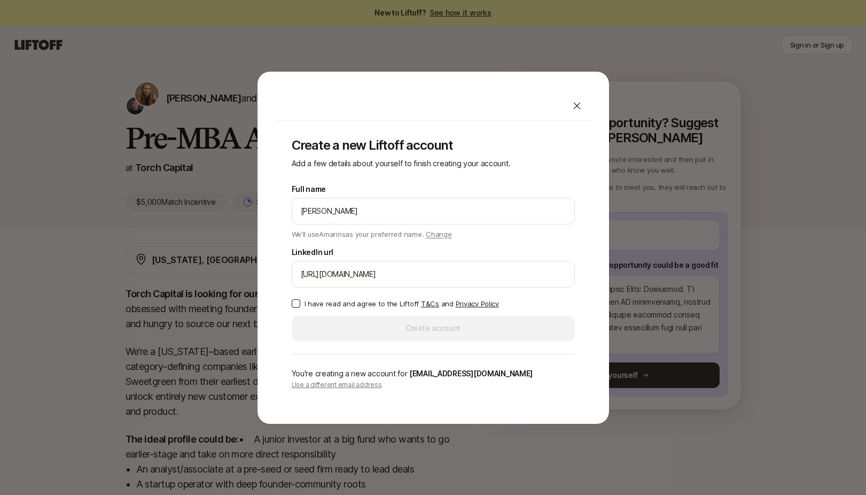
click at [295, 299] on button "I have read and agree to the Liftoff T&Cs and Privacy Policy" at bounding box center [296, 303] width 9 height 9
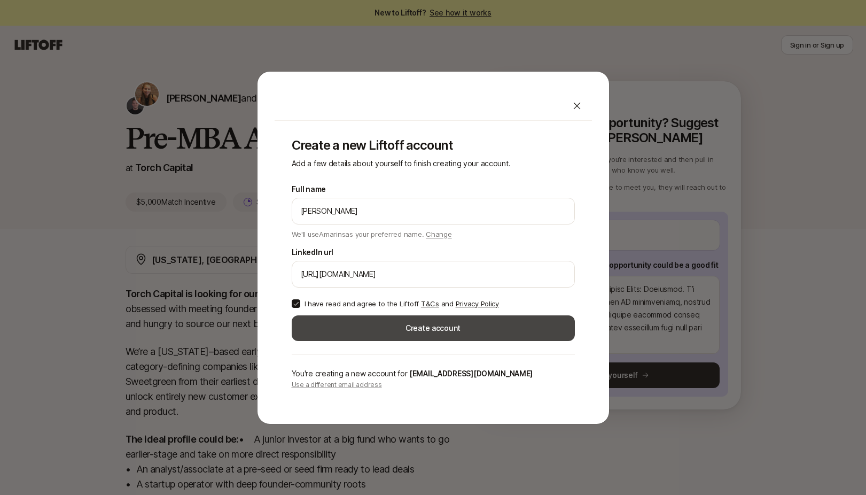
click at [382, 322] on button "Create account" at bounding box center [433, 328] width 283 height 26
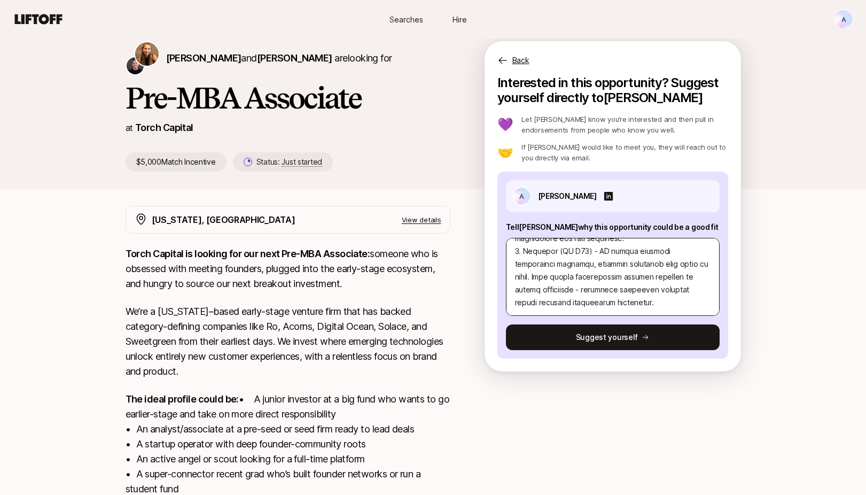
scroll to position [462, 0]
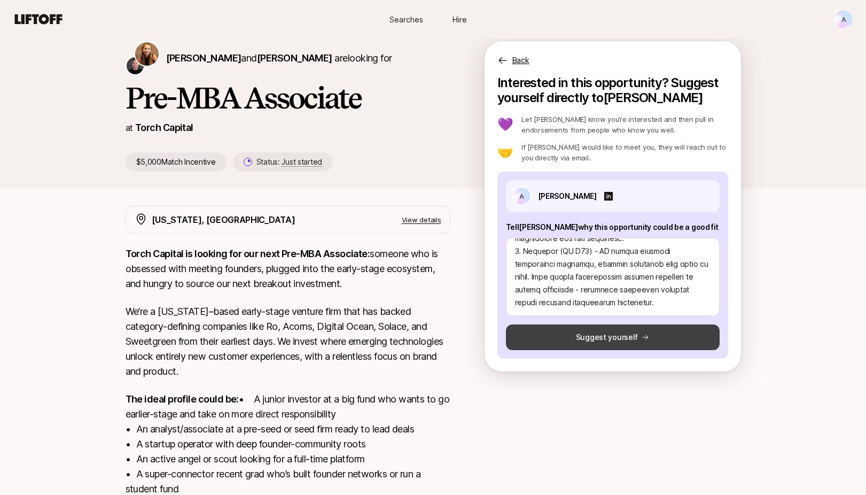
click at [595, 335] on button "Suggest yourself" at bounding box center [613, 337] width 214 height 26
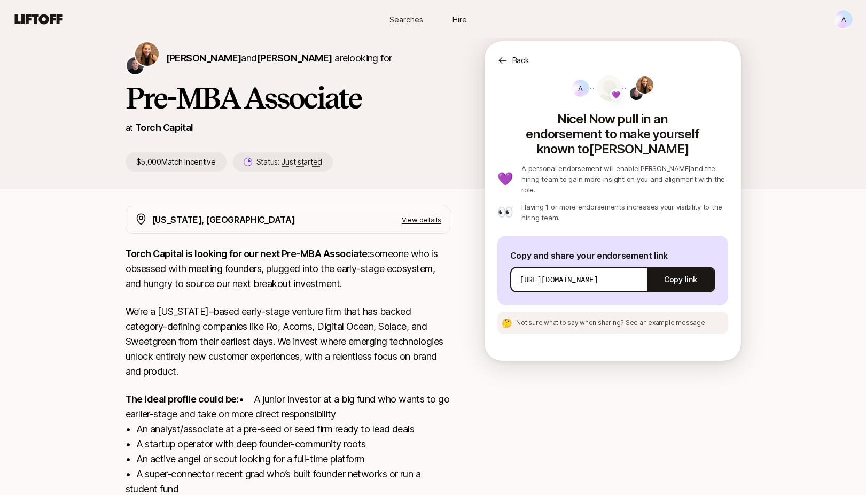
scroll to position [0, 0]
